Goal: Navigation & Orientation: Find specific page/section

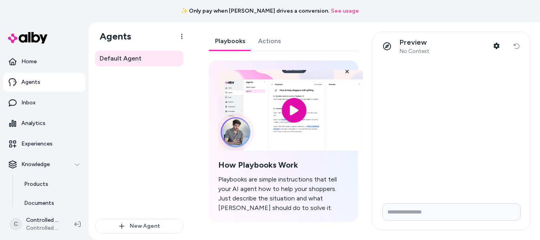
click at [29, 99] on p "Inbox" at bounding box center [28, 103] width 14 height 8
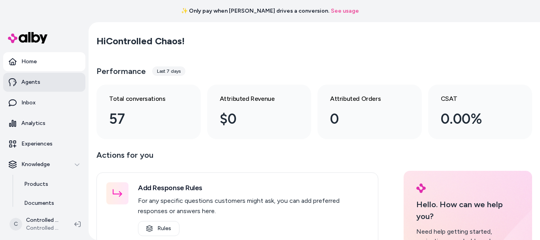
click at [46, 82] on link "Agents" at bounding box center [44, 82] width 82 height 19
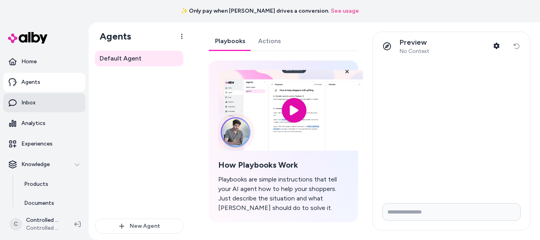
click at [32, 106] on p "Inbox" at bounding box center [28, 103] width 14 height 8
